Goal: Task Accomplishment & Management: Manage account settings

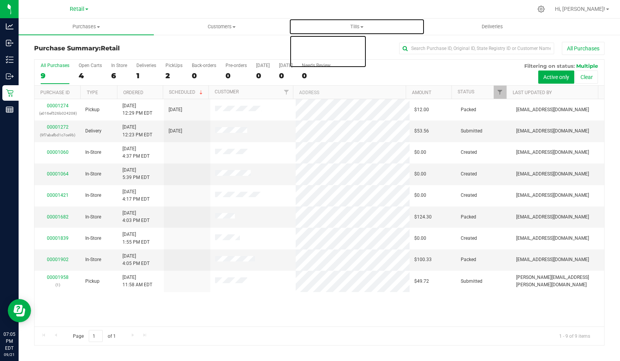
click at [364, 27] on span "Tills" at bounding box center [356, 26] width 134 height 7
click at [329, 47] on span "Manage tills" at bounding box center [315, 46] width 52 height 7
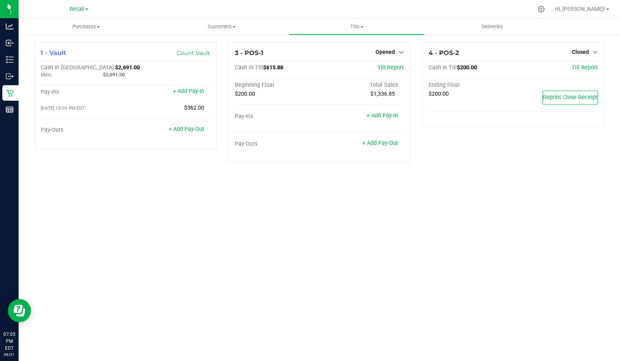
click at [392, 54] on span "Opened" at bounding box center [384, 52] width 19 height 6
click at [395, 68] on link "Close Till" at bounding box center [386, 68] width 21 height 6
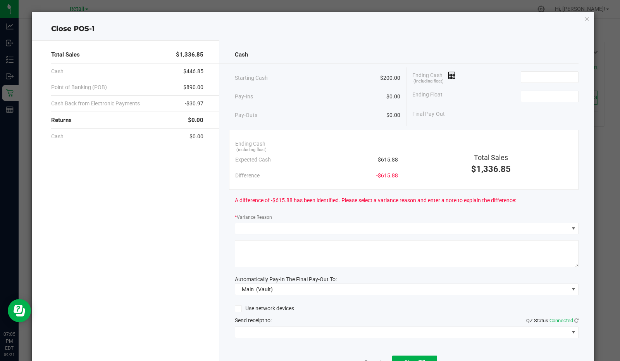
click at [558, 93] on input at bounding box center [549, 96] width 57 height 11
click at [444, 77] on span at bounding box center [448, 75] width 13 height 6
type input "$200.00"
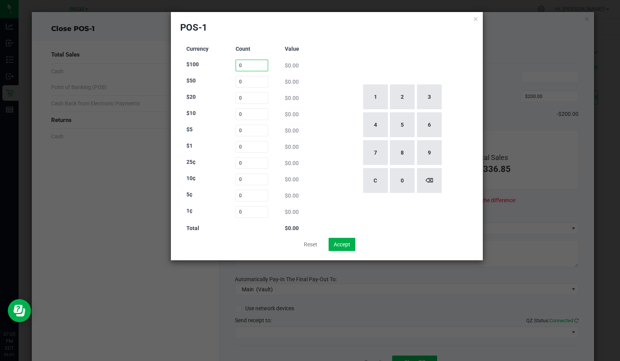
click at [252, 66] on input "0" at bounding box center [251, 66] width 33 height 12
click at [379, 92] on button "1" at bounding box center [375, 96] width 25 height 25
type input "1"
click at [245, 113] on input "0" at bounding box center [251, 114] width 33 height 12
click at [255, 98] on input "0" at bounding box center [251, 98] width 33 height 12
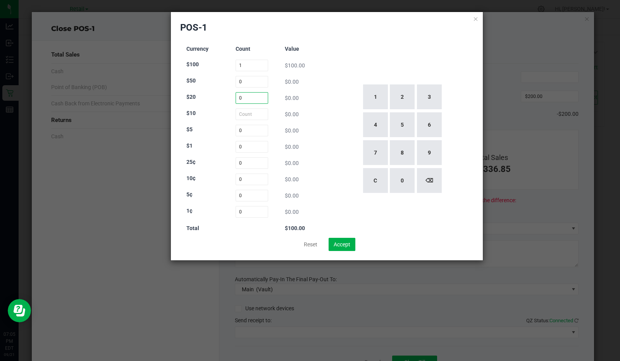
type input "0"
click at [404, 100] on button "2" at bounding box center [402, 96] width 25 height 25
click at [403, 98] on button "2" at bounding box center [402, 96] width 25 height 25
type input "22"
click at [256, 115] on input "0" at bounding box center [251, 114] width 33 height 12
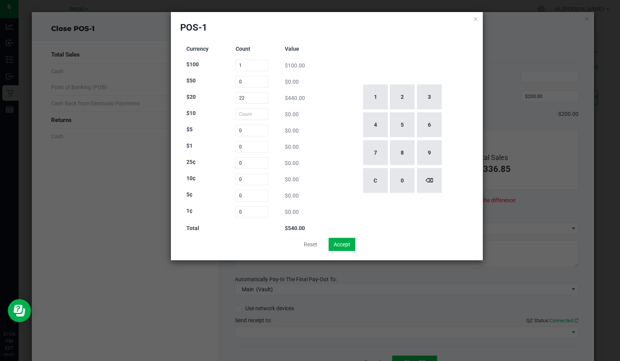
click at [374, 128] on button "4" at bounding box center [375, 124] width 25 height 25
type input "4"
click at [254, 133] on input "0" at bounding box center [251, 131] width 33 height 12
click at [409, 149] on button "8" at bounding box center [402, 152] width 25 height 25
type input "8"
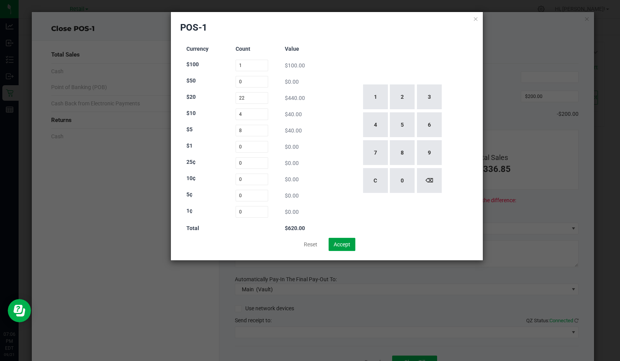
click at [348, 241] on button "Accept" at bounding box center [341, 244] width 27 height 13
type input "$620.00"
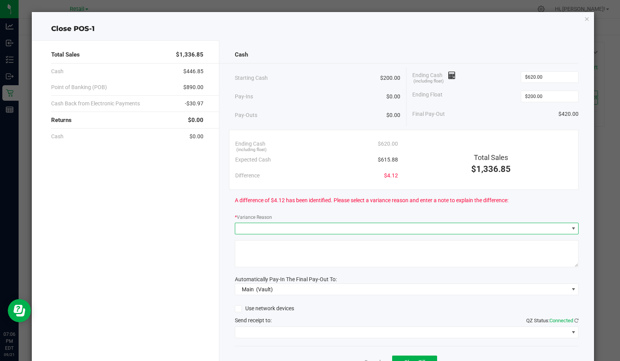
click at [282, 224] on span at bounding box center [401, 228] width 333 height 11
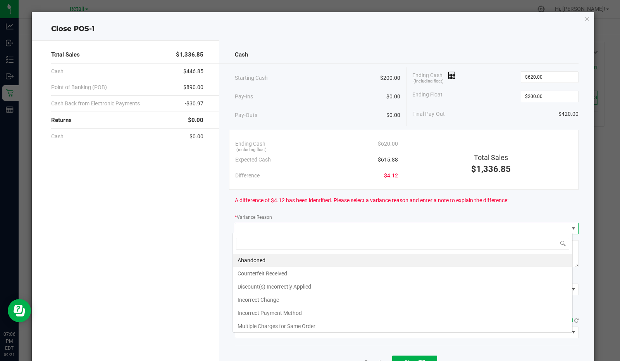
scroll to position [11, 340]
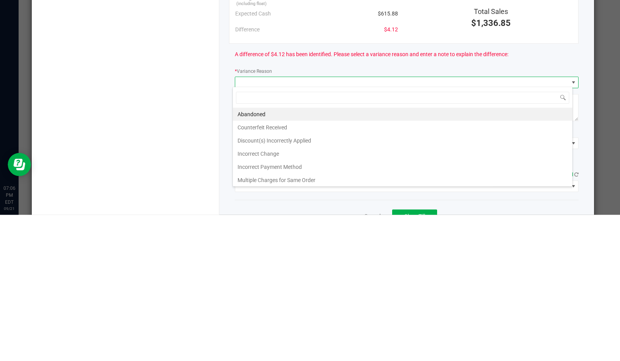
click at [262, 300] on li "Incorrect Change" at bounding box center [402, 299] width 339 height 13
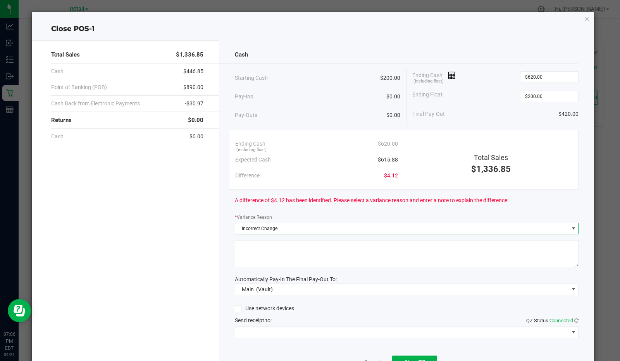
click at [473, 240] on textarea at bounding box center [407, 253] width 344 height 27
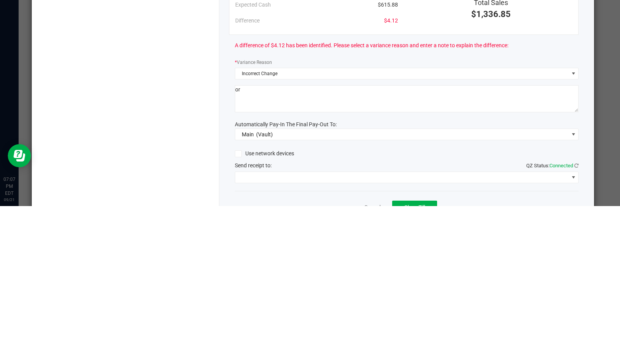
type textarea "o"
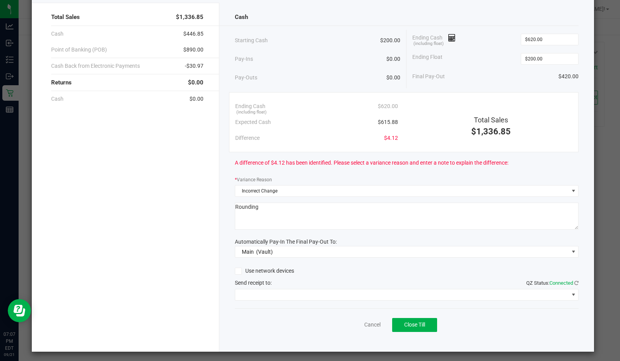
scroll to position [37, 0]
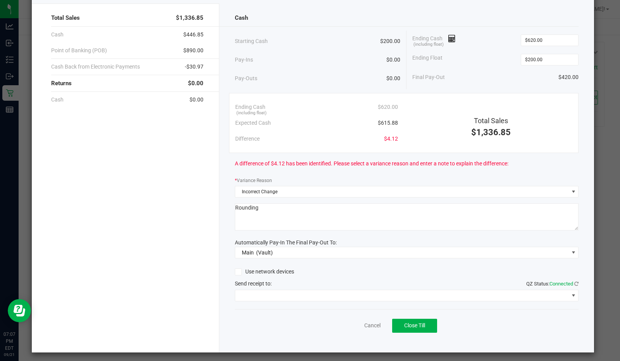
type textarea "Rounding"
click at [387, 298] on span at bounding box center [401, 295] width 333 height 11
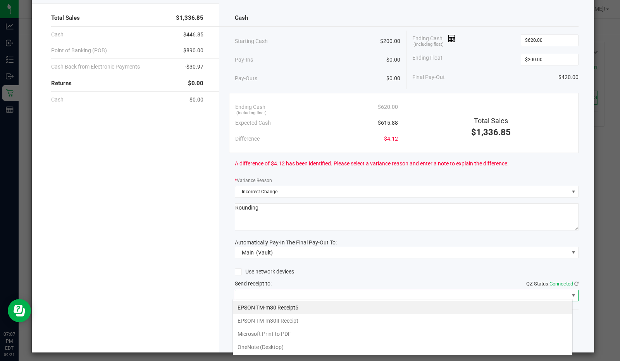
scroll to position [11, 340]
click at [303, 332] on PDF "Microsoft Print to PDF" at bounding box center [402, 333] width 339 height 13
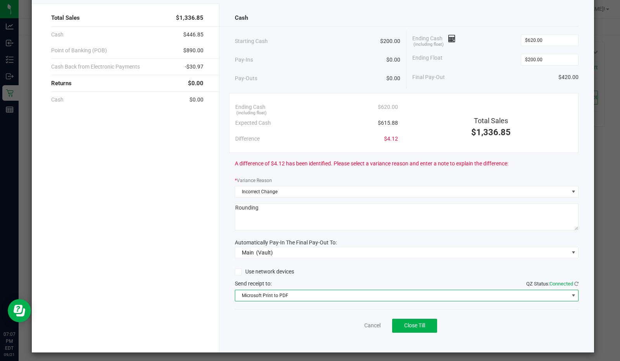
click at [442, 297] on span "Microsoft Print to PDF" at bounding box center [401, 295] width 333 height 11
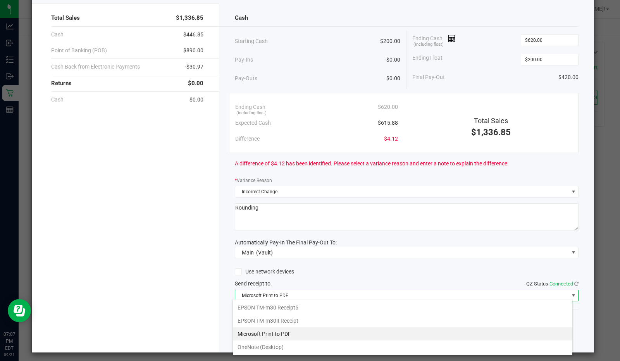
click at [312, 321] on Receipt "EPSON TM-m30II Receipt" at bounding box center [402, 320] width 339 height 13
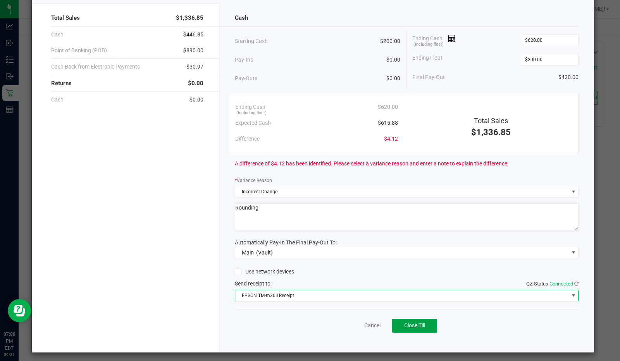
click at [407, 325] on span "Close Till" at bounding box center [414, 325] width 21 height 6
